Goal: Task Accomplishment & Management: Use online tool/utility

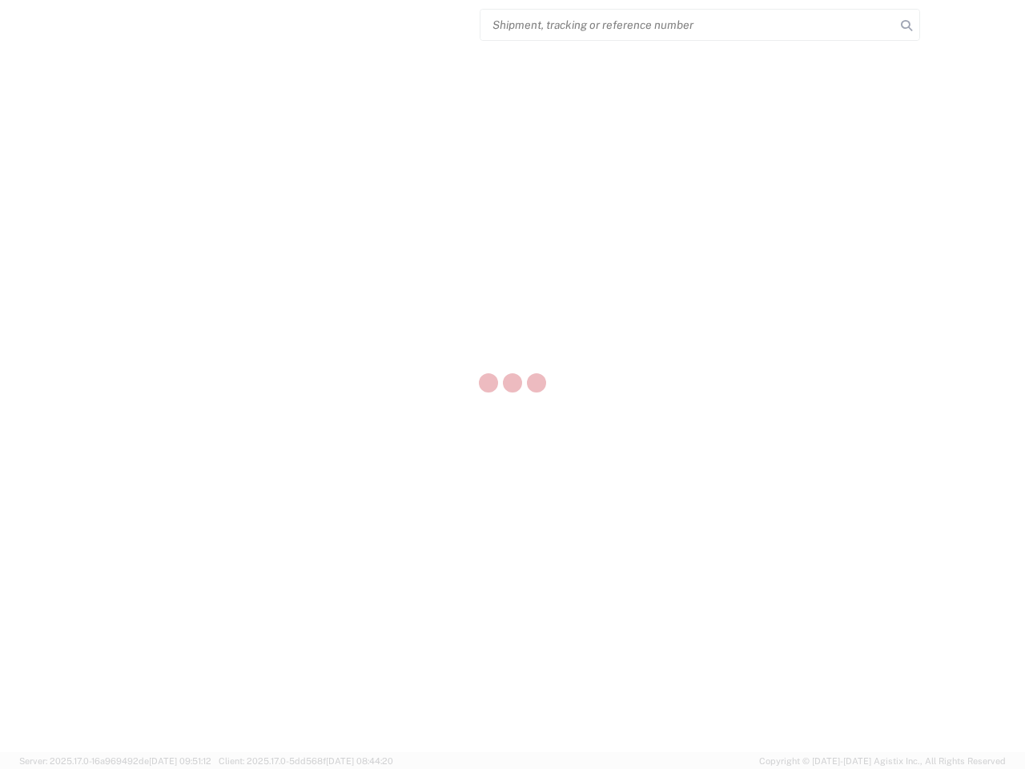
select select "US"
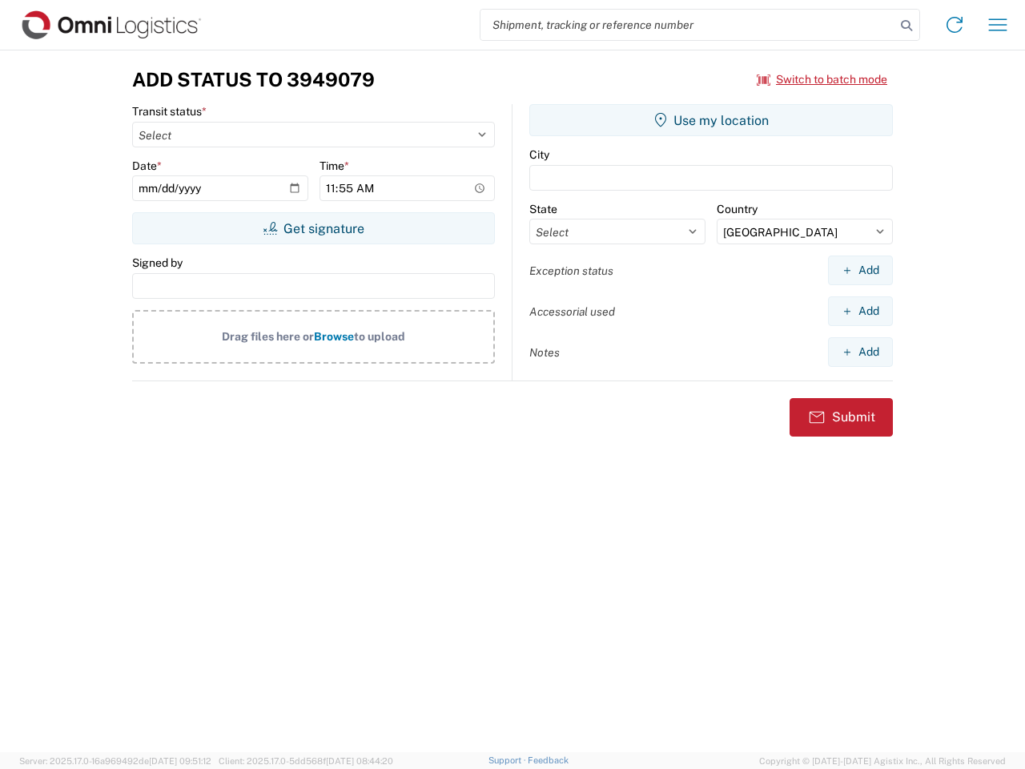
click at [688, 25] on input "search" at bounding box center [688, 25] width 415 height 30
click at [907, 26] on icon at bounding box center [907, 25] width 22 height 22
click at [955, 25] on icon at bounding box center [955, 25] width 26 height 26
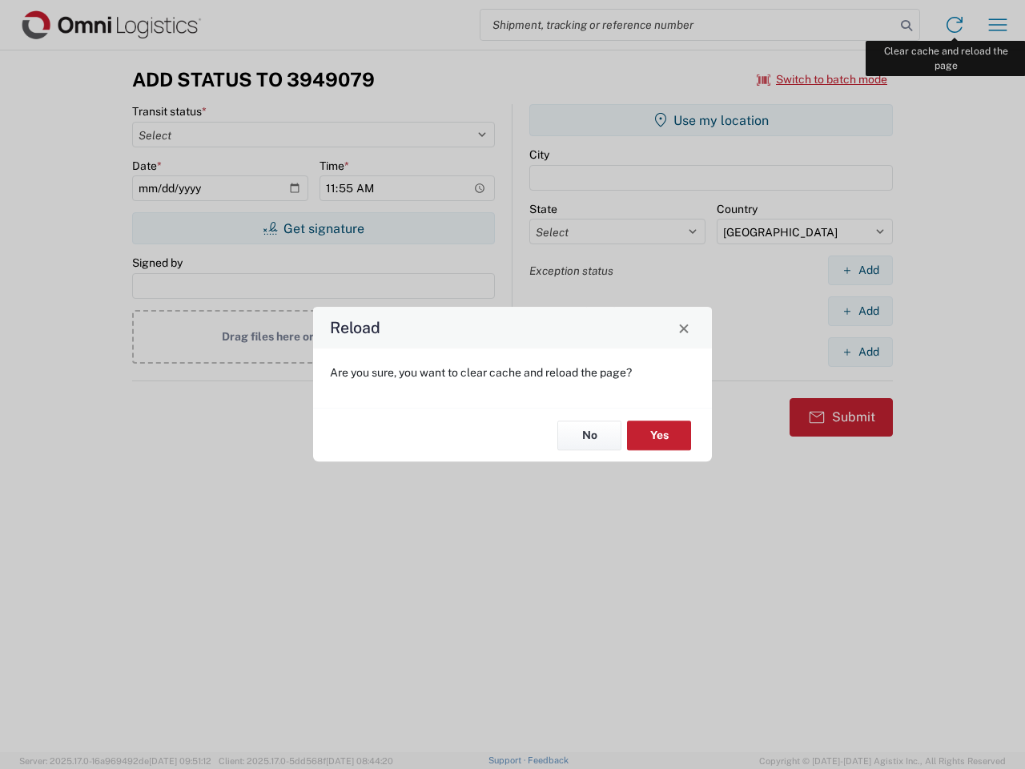
click at [998, 25] on div "Reload Are you sure, you want to clear cache and reload the page? No Yes" at bounding box center [512, 384] width 1025 height 769
click at [823, 79] on div "Reload Are you sure, you want to clear cache and reload the page? No Yes" at bounding box center [512, 384] width 1025 height 769
click at [313, 228] on div "Reload Are you sure, you want to clear cache and reload the page? No Yes" at bounding box center [512, 384] width 1025 height 769
click at [711, 120] on div "Reload Are you sure, you want to clear cache and reload the page? No Yes" at bounding box center [512, 384] width 1025 height 769
click at [860, 270] on div "Reload Are you sure, you want to clear cache and reload the page? No Yes" at bounding box center [512, 384] width 1025 height 769
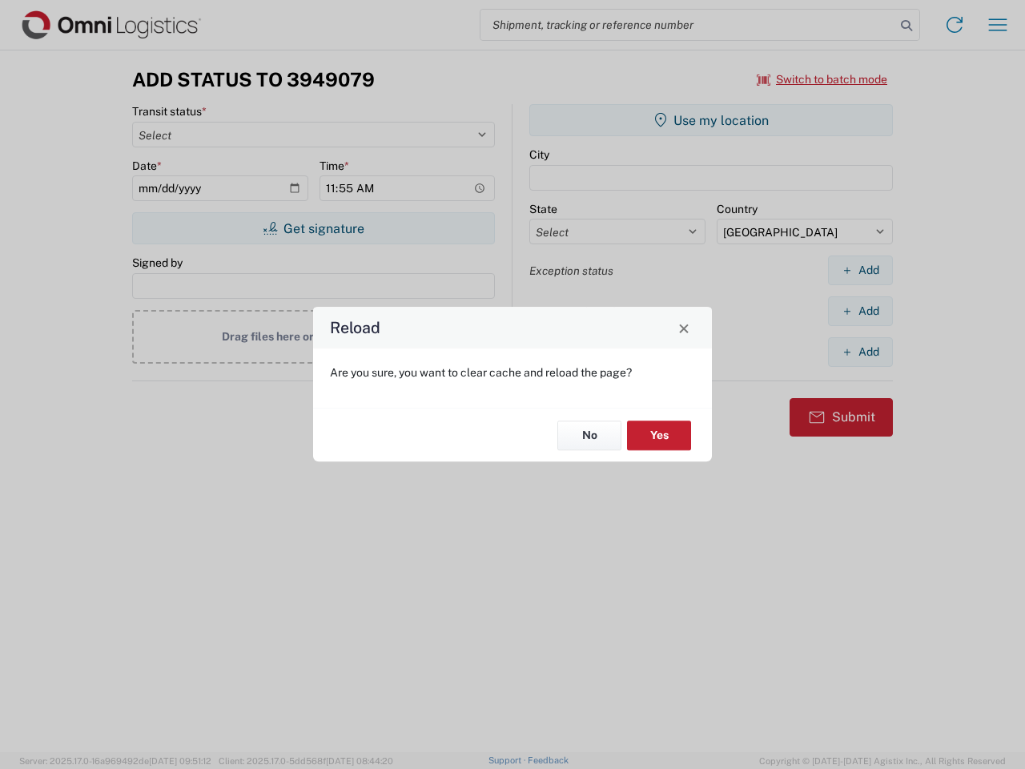
click at [860, 311] on div "Reload Are you sure, you want to clear cache and reload the page? No Yes" at bounding box center [512, 384] width 1025 height 769
click at [860, 352] on div "Reload Are you sure, you want to clear cache and reload the page? No Yes" at bounding box center [512, 384] width 1025 height 769
